Goal: Find specific page/section: Find specific page/section

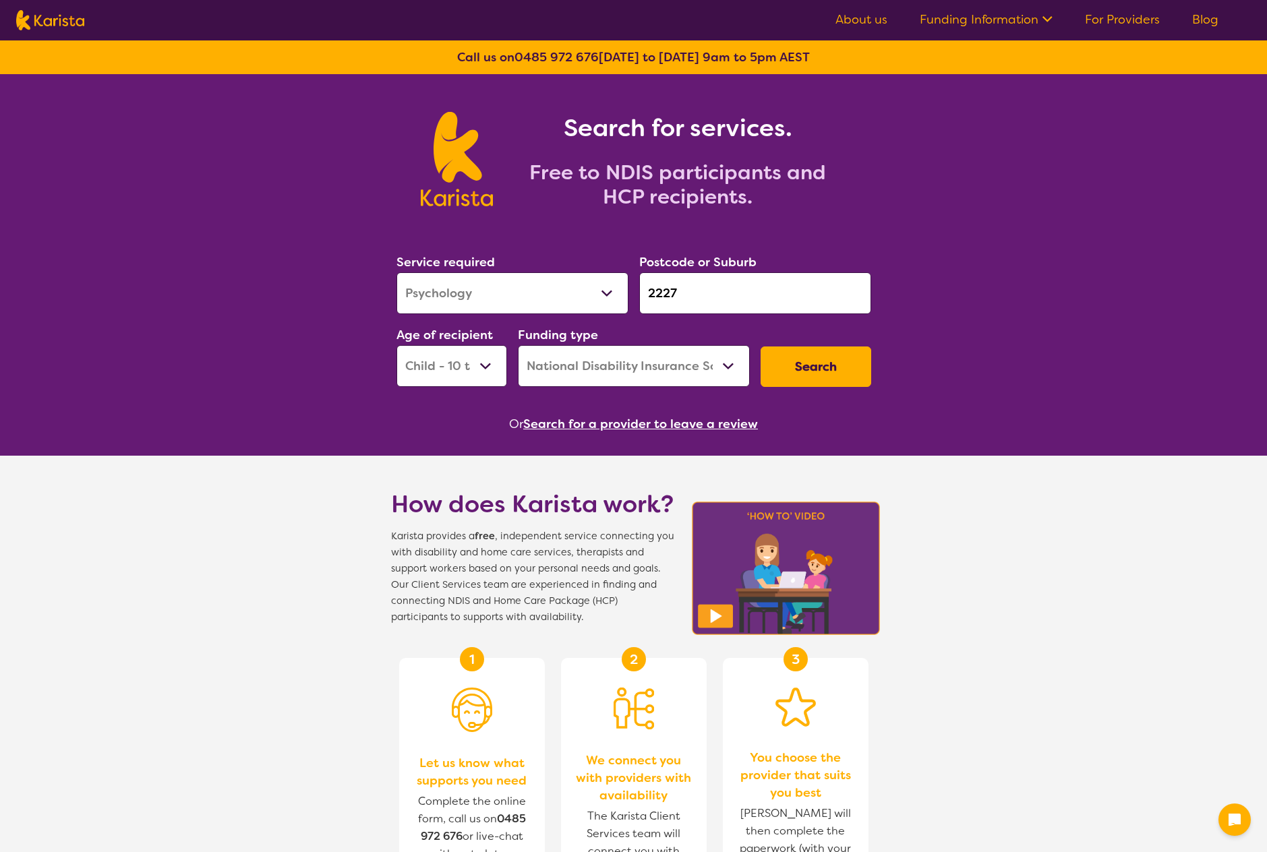
select select "Psychology"
select select "CH"
select select "NDIS"
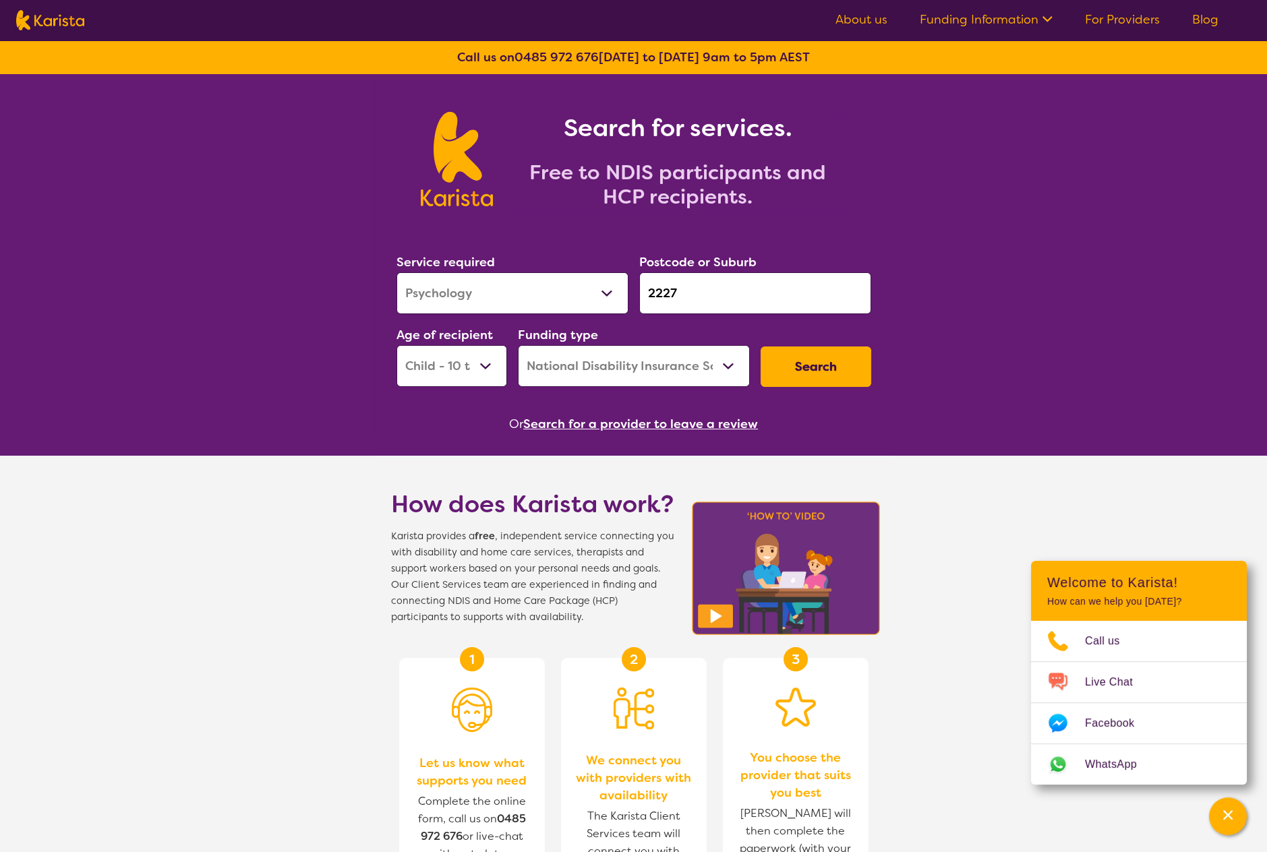
click at [690, 428] on button "Search for a provider to leave a review" at bounding box center [640, 424] width 235 height 20
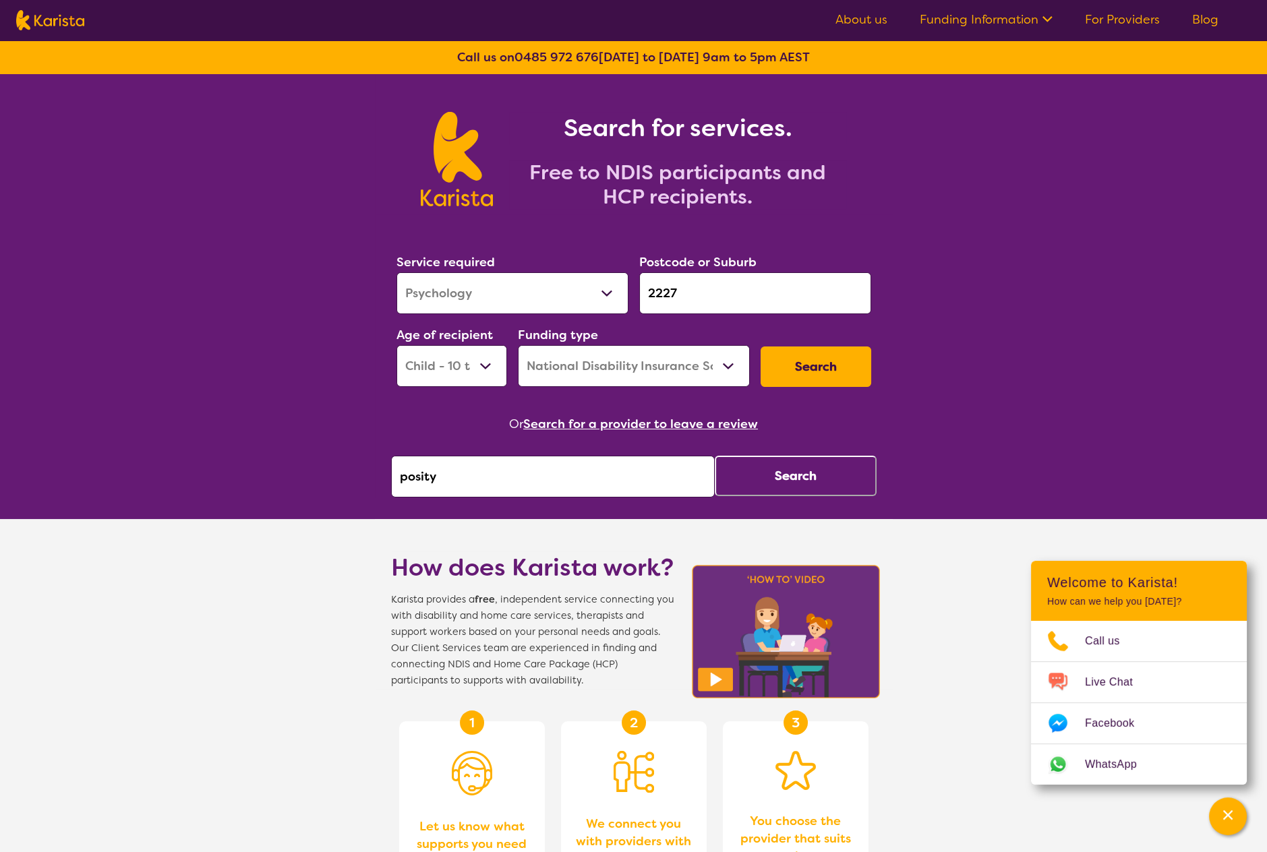
click at [525, 475] on input "posity" at bounding box center [553, 477] width 324 height 42
type input "sureway"
click button "Search" at bounding box center [796, 476] width 162 height 40
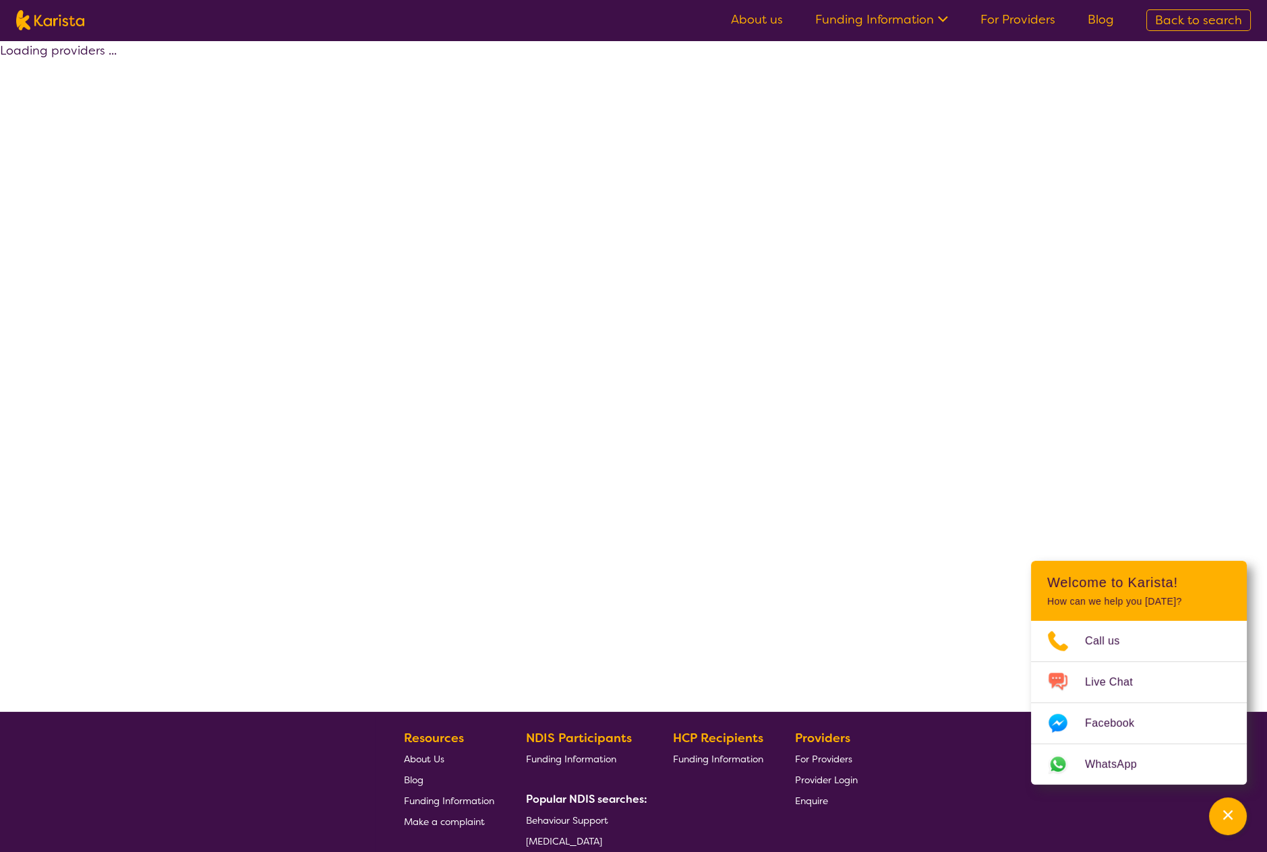
select select "by_score"
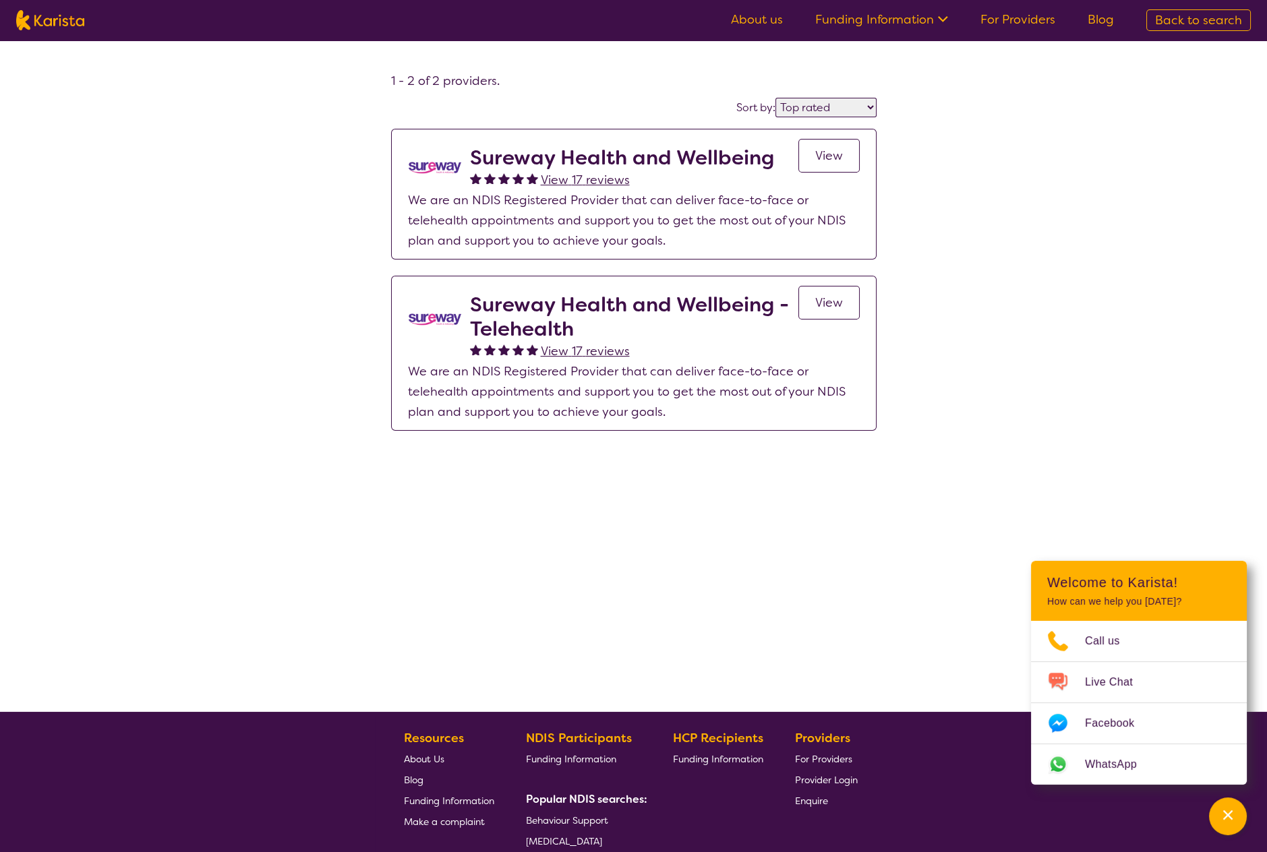
click at [823, 164] on link "View" at bounding box center [829, 156] width 61 height 34
